Goal: Information Seeking & Learning: Learn about a topic

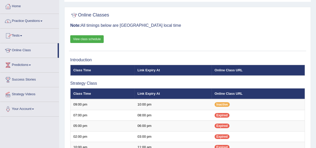
click at [21, 21] on link "Practice Questions" at bounding box center [29, 20] width 59 height 13
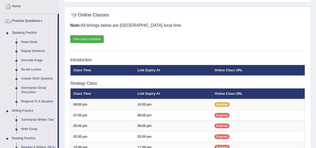
click at [25, 67] on link "Re-tell Lecture" at bounding box center [38, 69] width 39 height 9
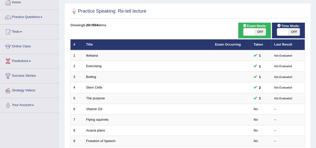
scroll to position [30, 0]
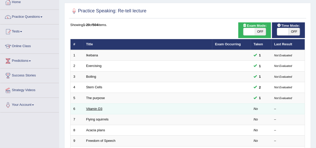
click at [92, 109] on link "Vitamin D3" at bounding box center [94, 109] width 16 height 4
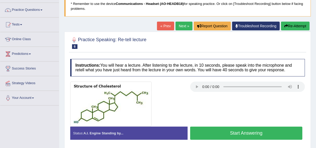
scroll to position [38, 0]
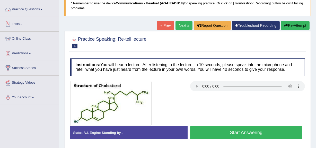
click at [25, 7] on link "Practice Questions" at bounding box center [29, 8] width 59 height 13
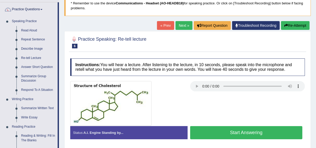
click at [25, 7] on link "Practice Questions" at bounding box center [28, 8] width 57 height 13
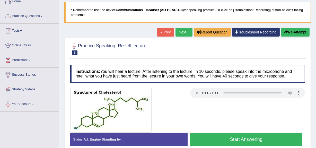
scroll to position [20, 0]
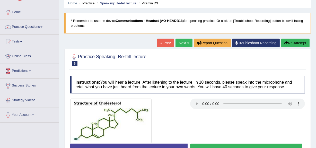
click at [20, 25] on link "Practice Questions" at bounding box center [29, 26] width 59 height 13
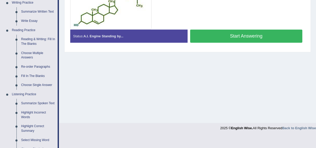
scroll to position [135, 0]
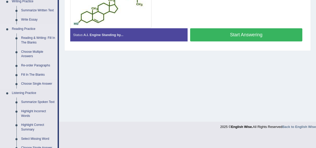
click at [26, 73] on link "Fill In The Blanks" at bounding box center [38, 74] width 39 height 9
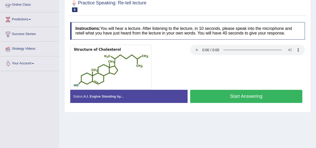
scroll to position [90, 0]
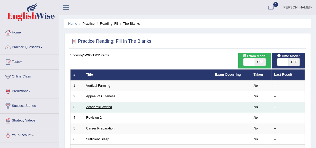
click at [89, 105] on link "Academic Writing" at bounding box center [99, 107] width 26 height 4
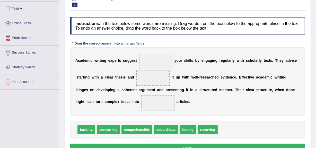
scroll to position [53, 0]
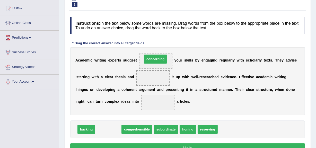
drag, startPoint x: 103, startPoint y: 129, endPoint x: 150, endPoint y: 59, distance: 84.5
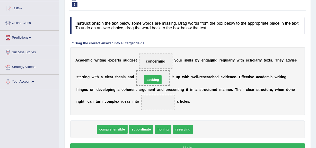
drag, startPoint x: 87, startPoint y: 128, endPoint x: 154, endPoint y: 78, distance: 83.6
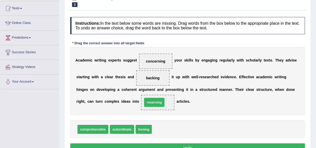
drag, startPoint x: 165, startPoint y: 127, endPoint x: 156, endPoint y: 100, distance: 28.8
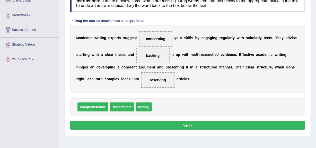
scroll to position [76, 0]
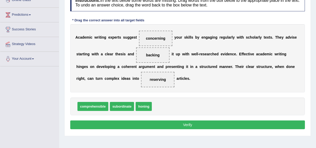
click at [188, 125] on button "Verify" at bounding box center [187, 124] width 234 height 9
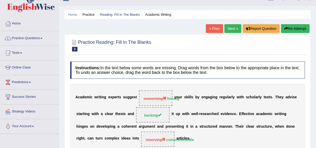
scroll to position [9, 0]
click at [229, 29] on link "Next »" at bounding box center [232, 28] width 17 height 9
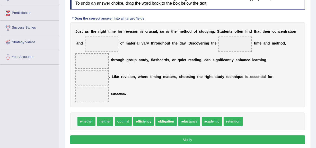
scroll to position [79, 0]
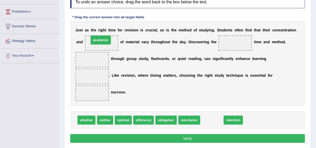
drag, startPoint x: 210, startPoint y: 121, endPoint x: 99, endPoint y: 41, distance: 136.7
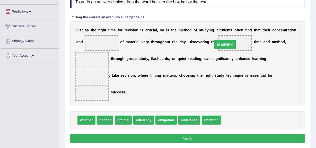
drag, startPoint x: 99, startPoint y: 41, endPoint x: 231, endPoint y: 42, distance: 132.2
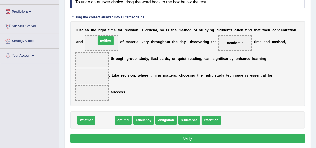
drag, startPoint x: 105, startPoint y: 120, endPoint x: 106, endPoint y: 41, distance: 78.4
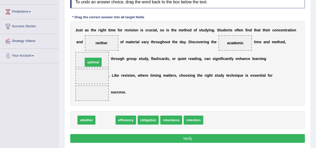
drag, startPoint x: 104, startPoint y: 120, endPoint x: 92, endPoint y: 61, distance: 59.4
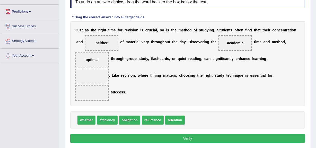
click at [85, 121] on span "whether" at bounding box center [86, 119] width 18 height 9
drag, startPoint x: 85, startPoint y: 121, endPoint x: 88, endPoint y: 77, distance: 44.1
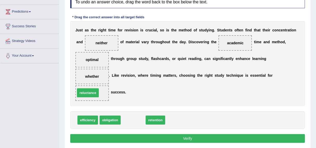
drag, startPoint x: 132, startPoint y: 120, endPoint x: 86, endPoint y: 93, distance: 52.8
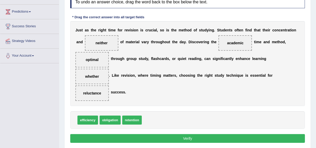
click at [186, 136] on button "Verify" at bounding box center [187, 138] width 234 height 9
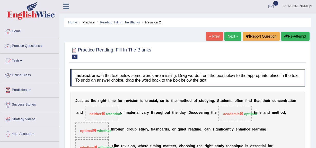
scroll to position [0, 0]
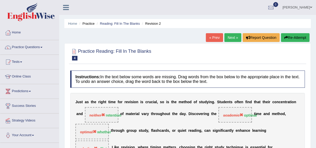
click at [231, 36] on link "Next »" at bounding box center [232, 37] width 17 height 9
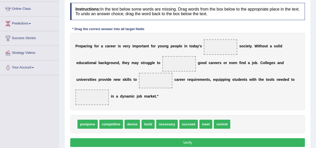
scroll to position [68, 0]
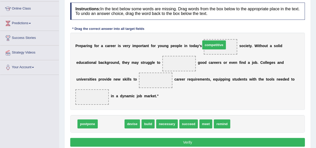
drag, startPoint x: 119, startPoint y: 123, endPoint x: 221, endPoint y: 46, distance: 128.0
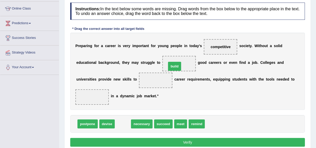
drag, startPoint x: 123, startPoint y: 121, endPoint x: 175, endPoint y: 62, distance: 78.7
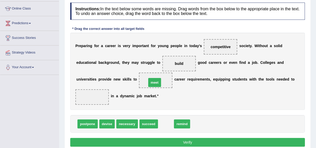
drag, startPoint x: 168, startPoint y: 122, endPoint x: 157, endPoint y: 78, distance: 45.6
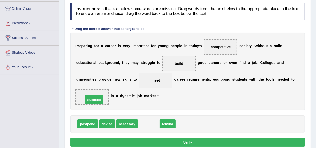
drag, startPoint x: 147, startPoint y: 123, endPoint x: 91, endPoint y: 97, distance: 61.8
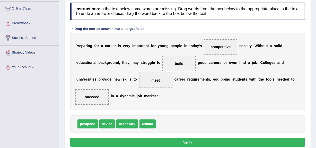
click at [185, 141] on button "Verify" at bounding box center [187, 142] width 234 height 9
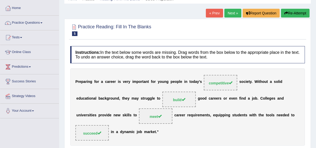
scroll to position [24, 0]
click at [230, 11] on link "Next »" at bounding box center [232, 13] width 17 height 9
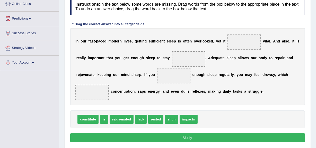
scroll to position [72, 0]
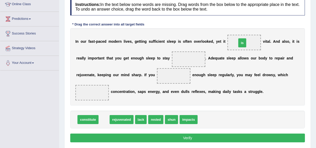
drag, startPoint x: 104, startPoint y: 119, endPoint x: 242, endPoint y: 42, distance: 157.9
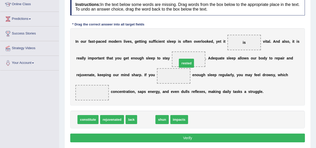
drag, startPoint x: 146, startPoint y: 121, endPoint x: 186, endPoint y: 63, distance: 70.5
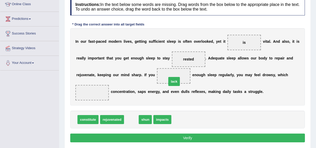
drag, startPoint x: 131, startPoint y: 118, endPoint x: 176, endPoint y: 74, distance: 62.7
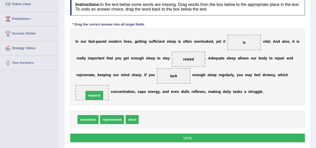
drag, startPoint x: 152, startPoint y: 120, endPoint x: 97, endPoint y: 95, distance: 60.2
click at [189, 136] on button "Verify" at bounding box center [187, 137] width 234 height 9
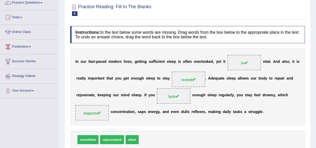
scroll to position [0, 0]
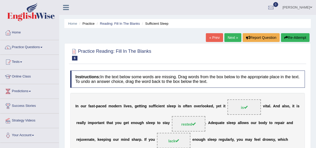
click at [229, 35] on link "Next »" at bounding box center [232, 37] width 17 height 9
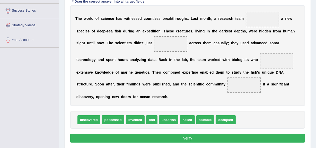
scroll to position [95, 0]
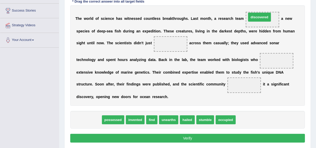
drag, startPoint x: 90, startPoint y: 119, endPoint x: 261, endPoint y: 17, distance: 198.9
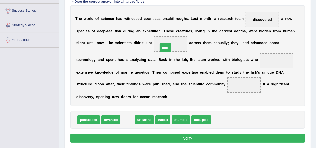
drag, startPoint x: 127, startPoint y: 119, endPoint x: 167, endPoint y: 45, distance: 83.5
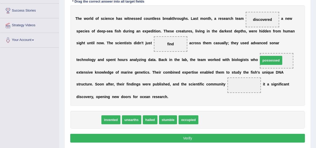
drag, startPoint x: 89, startPoint y: 119, endPoint x: 272, endPoint y: 59, distance: 191.7
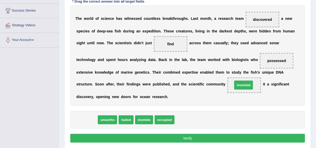
drag, startPoint x: 87, startPoint y: 119, endPoint x: 244, endPoint y: 84, distance: 160.4
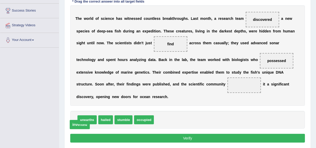
drag, startPoint x: 244, startPoint y: 84, endPoint x: 80, endPoint y: 123, distance: 168.9
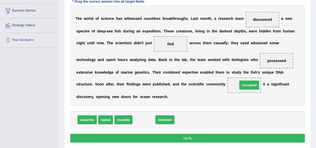
drag, startPoint x: 144, startPoint y: 120, endPoint x: 249, endPoint y: 85, distance: 110.7
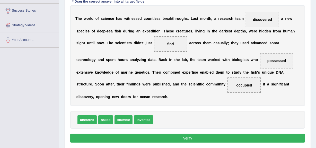
click at [187, 138] on button "Verify" at bounding box center [187, 138] width 234 height 9
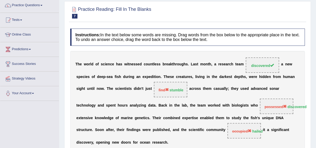
scroll to position [0, 0]
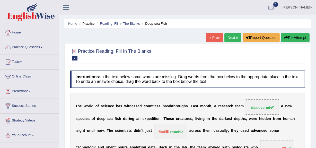
click at [29, 47] on link "Practice Questions" at bounding box center [29, 46] width 59 height 13
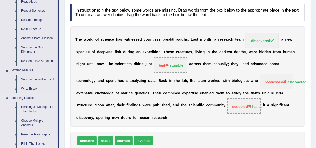
scroll to position [66, 0]
click at [31, 18] on link "Describe Image" at bounding box center [38, 20] width 39 height 9
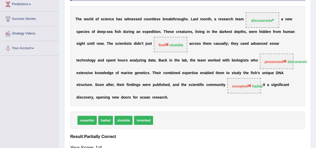
scroll to position [122, 0]
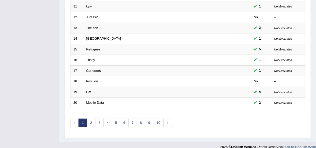
scroll to position [192, 0]
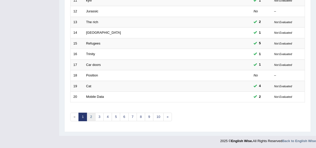
drag, startPoint x: 98, startPoint y: 115, endPoint x: 92, endPoint y: 115, distance: 5.9
click at [92, 115] on link "2" at bounding box center [91, 117] width 8 height 8
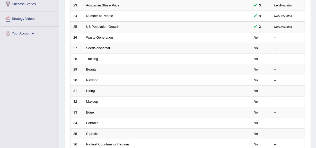
scroll to position [102, 0]
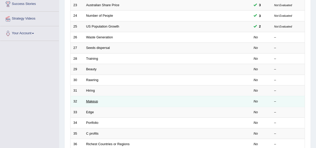
click at [90, 102] on link "Makeup" at bounding box center [92, 101] width 12 height 4
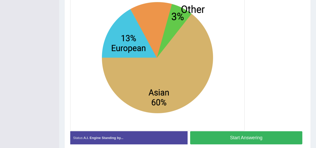
scroll to position [150, 0]
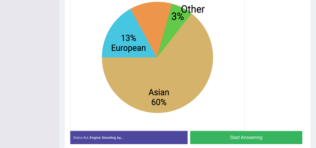
click at [234, 133] on button "Start Answering" at bounding box center [246, 137] width 112 height 13
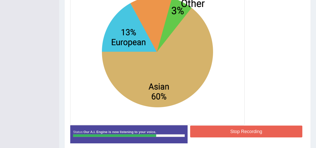
scroll to position [157, 0]
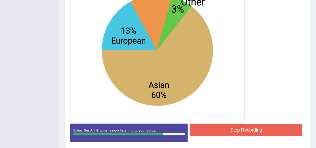
click at [238, 128] on button "Stop Recording" at bounding box center [246, 130] width 112 height 12
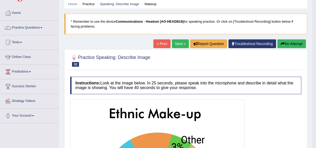
scroll to position [0, 0]
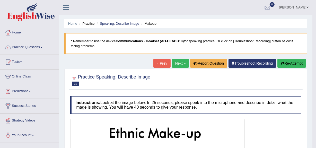
click at [177, 64] on link "Next »" at bounding box center [180, 63] width 17 height 9
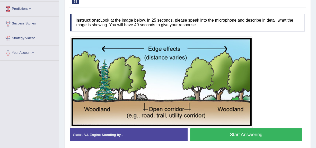
scroll to position [84, 0]
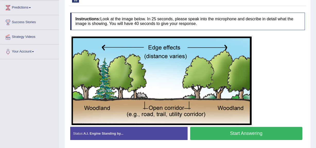
click at [241, 129] on button "Start Answering" at bounding box center [246, 133] width 112 height 13
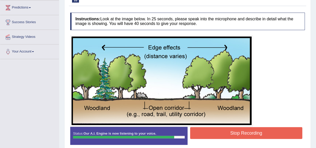
click at [239, 131] on button "Stop Recording" at bounding box center [246, 133] width 112 height 12
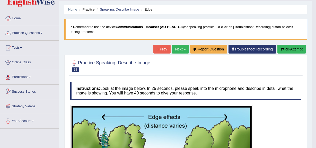
scroll to position [0, 0]
